Goal: Task Accomplishment & Management: Use online tool/utility

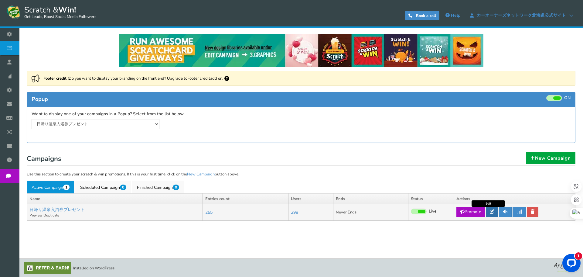
click at [490, 213] on link at bounding box center [492, 212] width 12 height 10
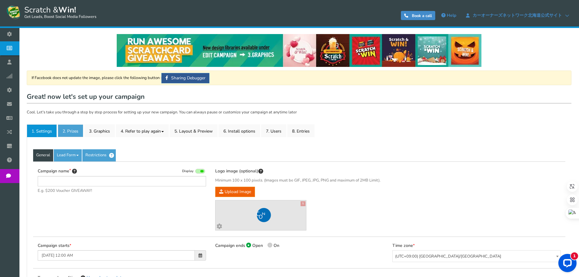
type input "日帰り温泉入浴券プレゼント"
click at [65, 133] on link "2. Prizes" at bounding box center [71, 130] width 26 height 13
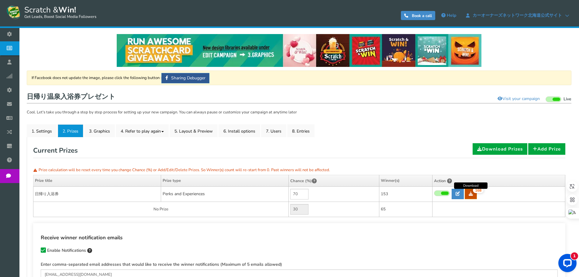
click at [470, 194] on icon at bounding box center [471, 193] width 4 height 4
click at [277, 130] on link "7. Users" at bounding box center [273, 130] width 25 height 13
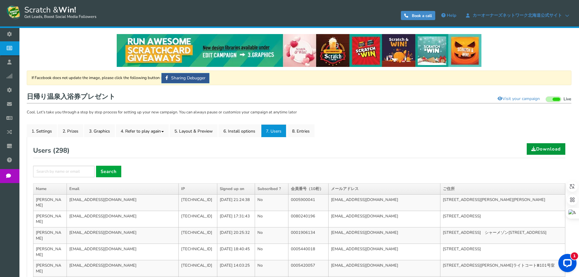
click at [549, 152] on link "Download" at bounding box center [546, 149] width 39 height 12
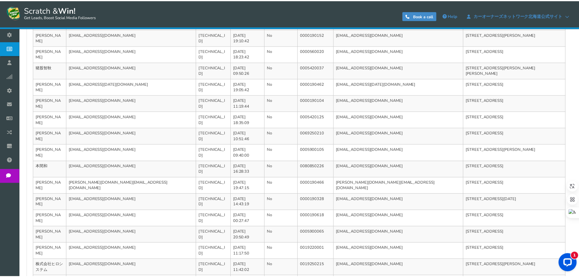
scroll to position [0, 0]
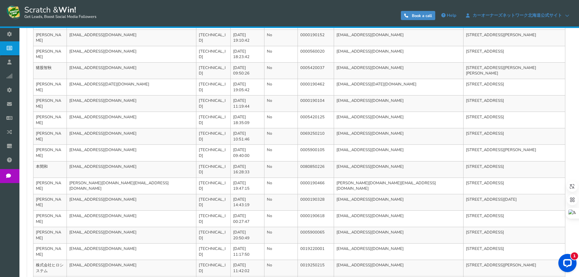
scroll to position [204, 0]
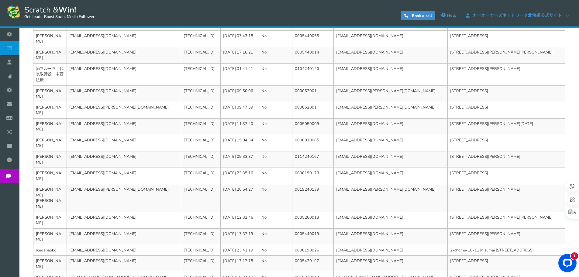
scroll to position [215, 0]
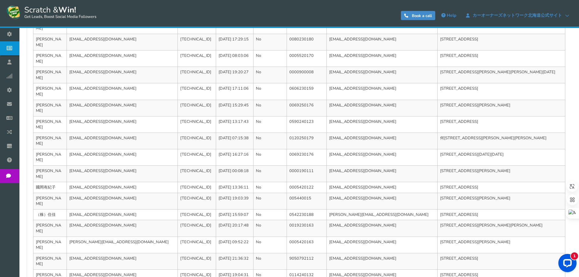
scroll to position [198, 0]
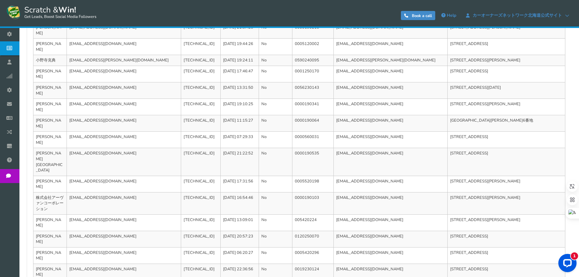
scroll to position [209, 0]
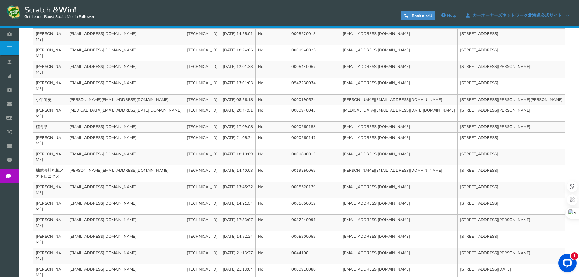
scroll to position [204, 0]
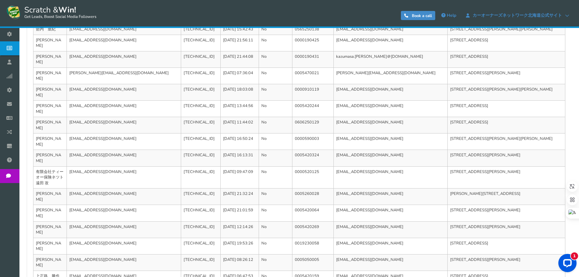
scroll to position [209, 0]
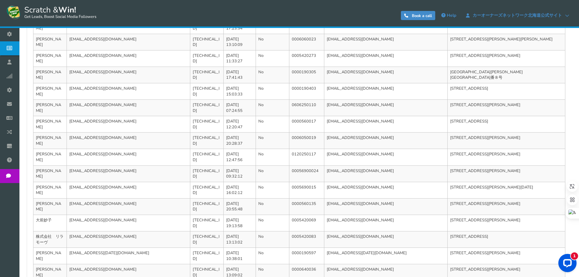
scroll to position [204, 0]
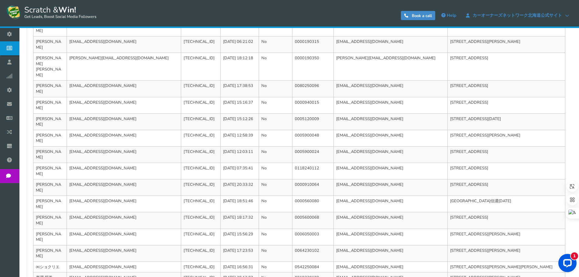
scroll to position [198, 0]
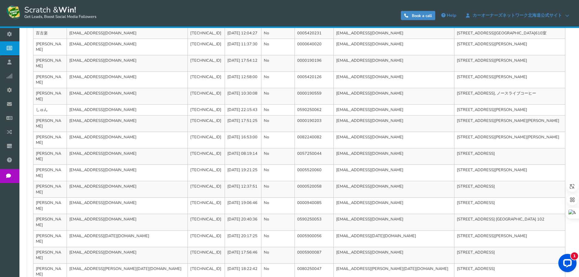
scroll to position [204, 0]
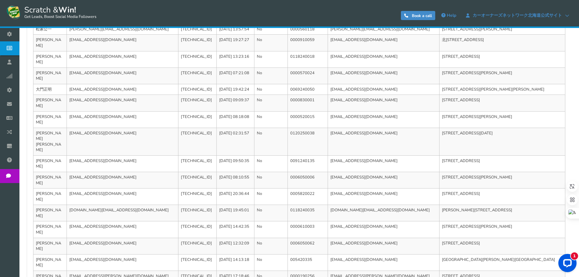
scroll to position [198, 0]
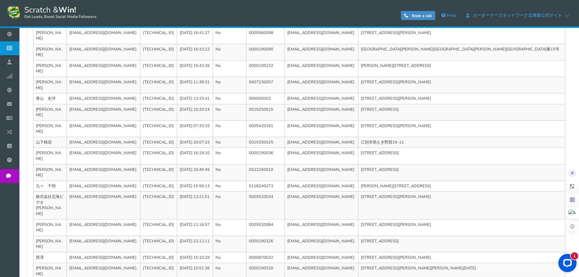
scroll to position [215, 0]
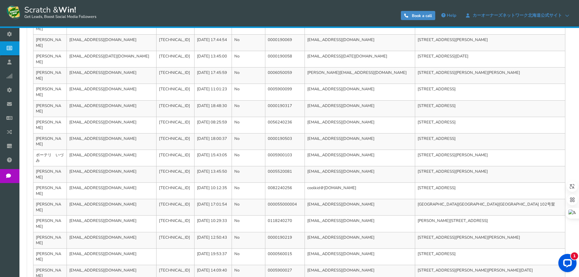
scroll to position [204, 0]
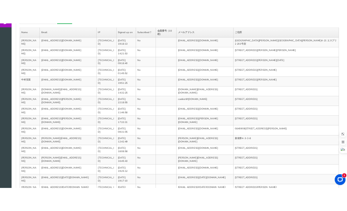
scroll to position [0, 0]
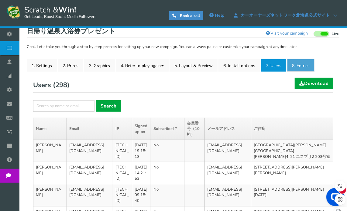
click at [301, 63] on link "8. Entries" at bounding box center [300, 65] width 27 height 13
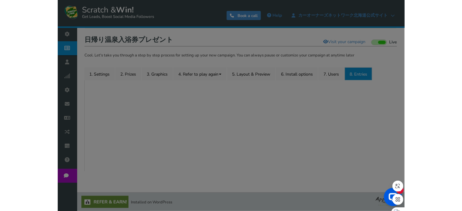
scroll to position [61, 0]
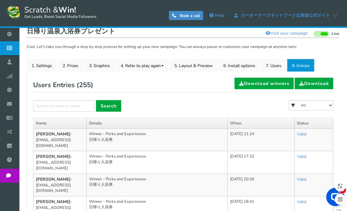
click at [235, 201] on td "[DATE] 18:41" at bounding box center [261, 207] width 67 height 22
click at [277, 67] on link "7. Users" at bounding box center [273, 65] width 25 height 13
